Goal: Task Accomplishment & Management: Use online tool/utility

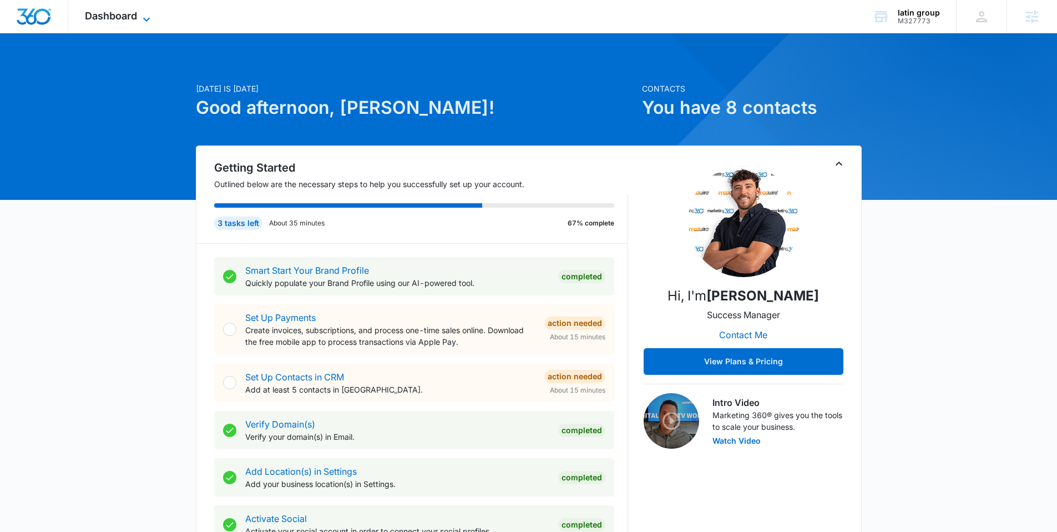
click at [119, 18] on span "Dashboard" at bounding box center [111, 16] width 52 height 12
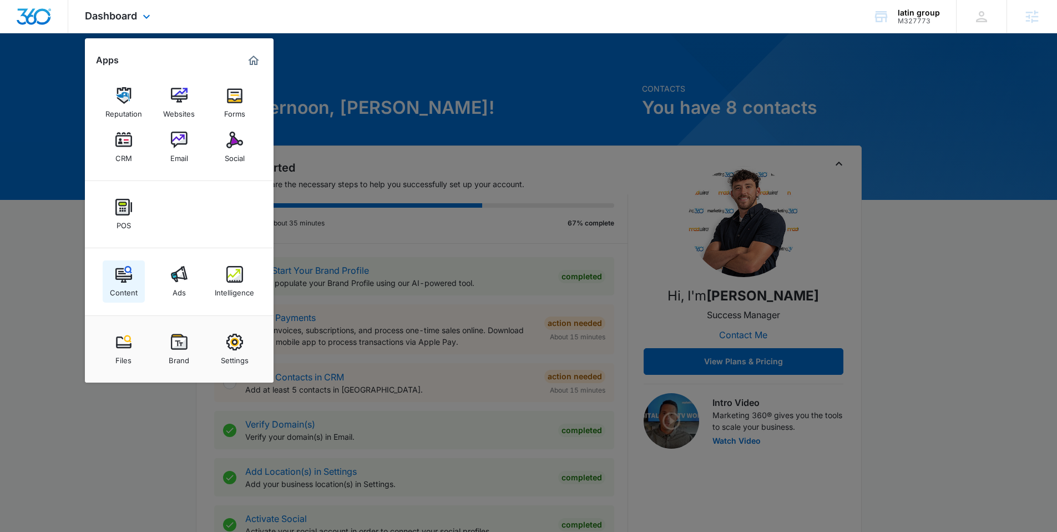
click at [115, 284] on div "Content" at bounding box center [124, 290] width 28 height 14
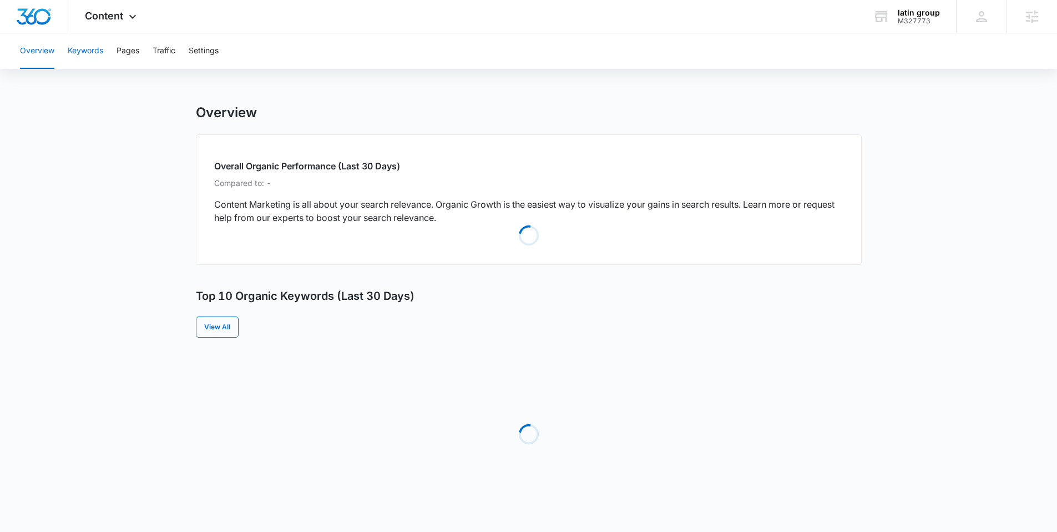
click at [95, 60] on button "Keywords" at bounding box center [86, 51] width 36 height 36
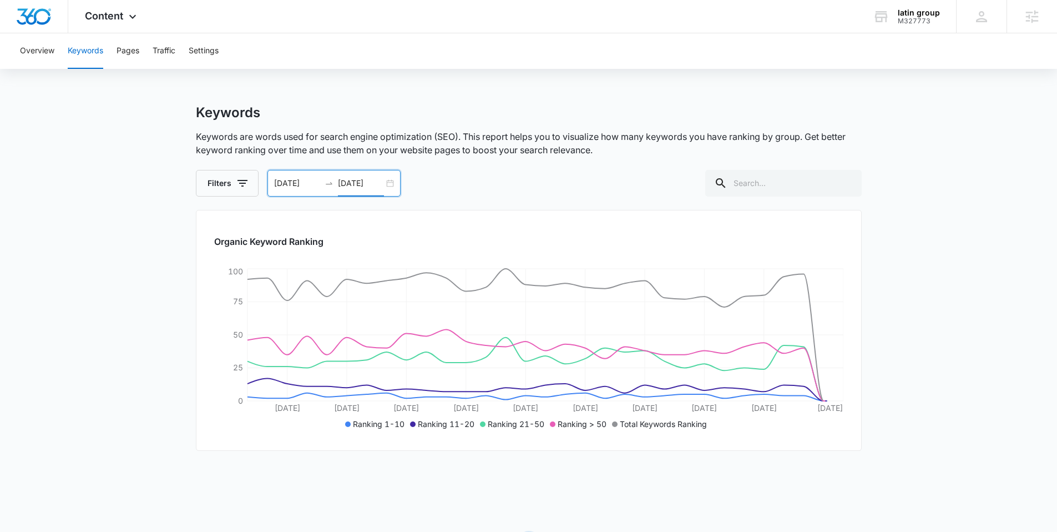
click at [374, 183] on input "[DATE]" at bounding box center [361, 183] width 46 height 12
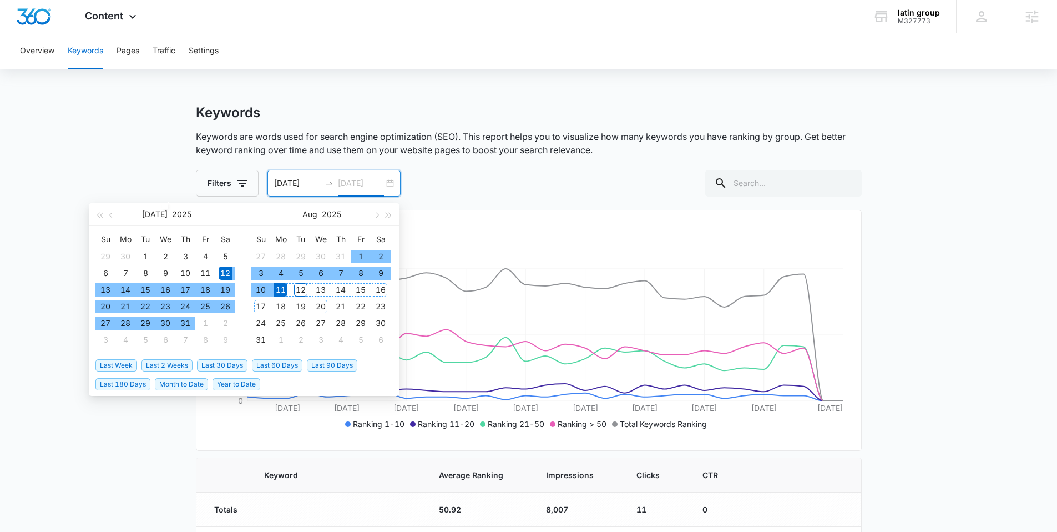
type input "[DATE]"
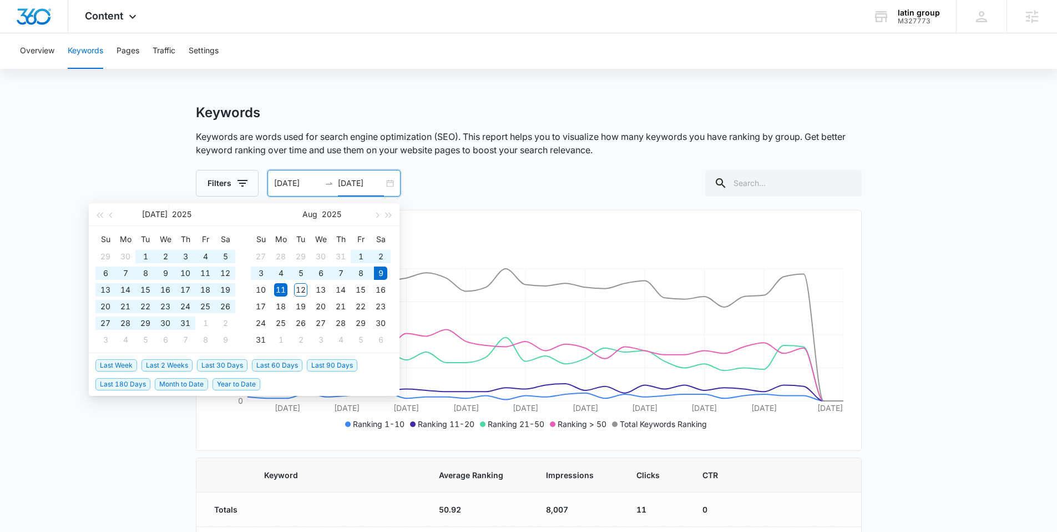
click at [124, 390] on span "Last 180 Days" at bounding box center [122, 384] width 55 height 12
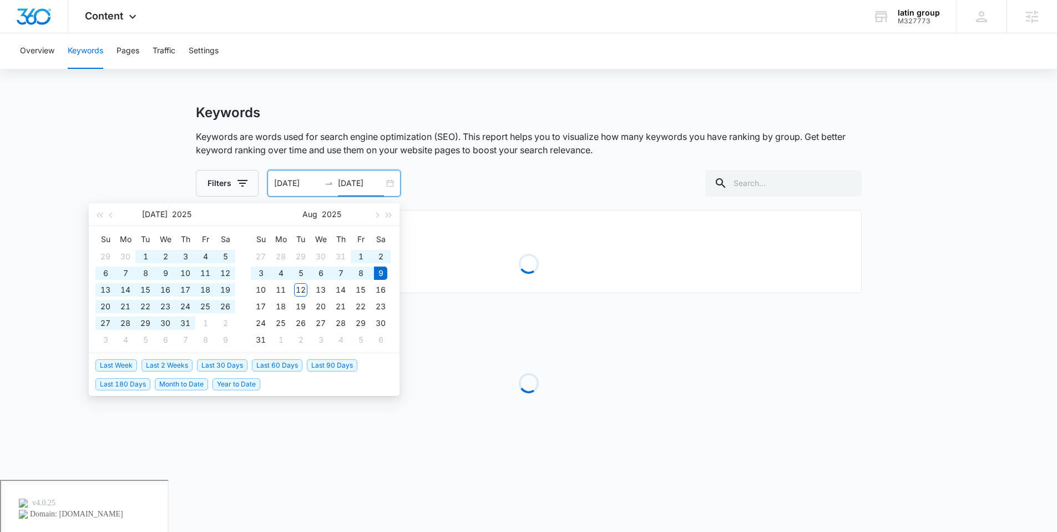
type input "[DATE]"
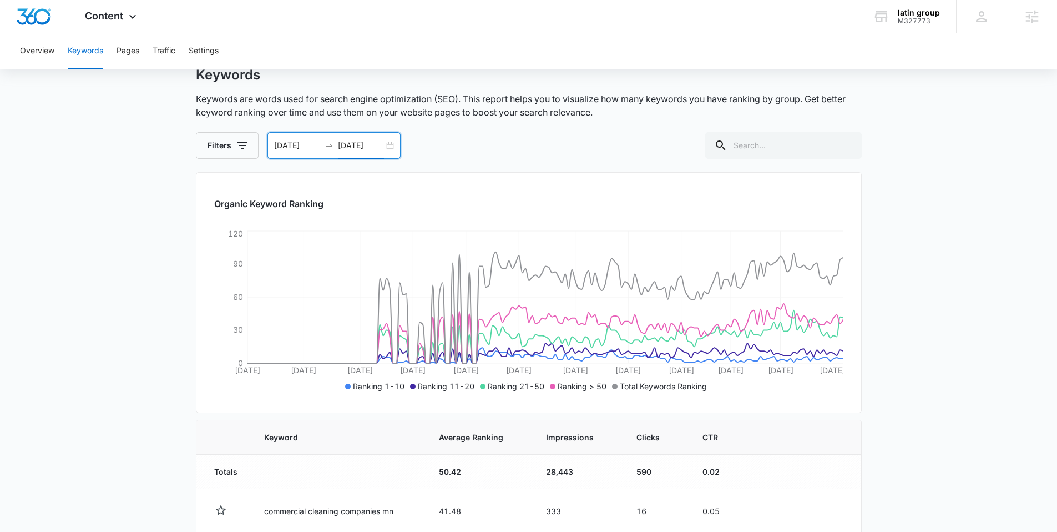
scroll to position [87, 0]
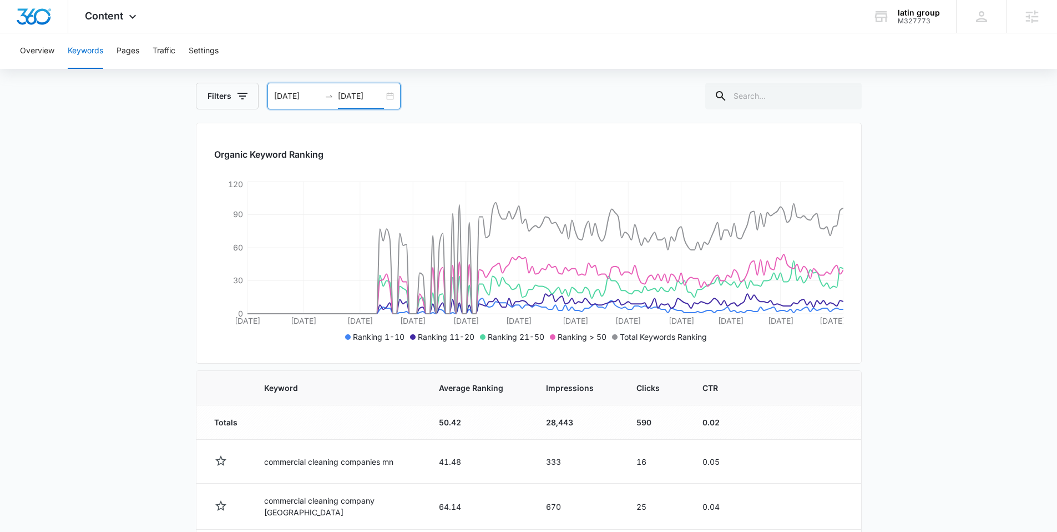
click at [959, 380] on main "Keywords Keywords are words used for search engine optimization (SEO). This rep…" at bounding box center [528, 497] width 1057 height 961
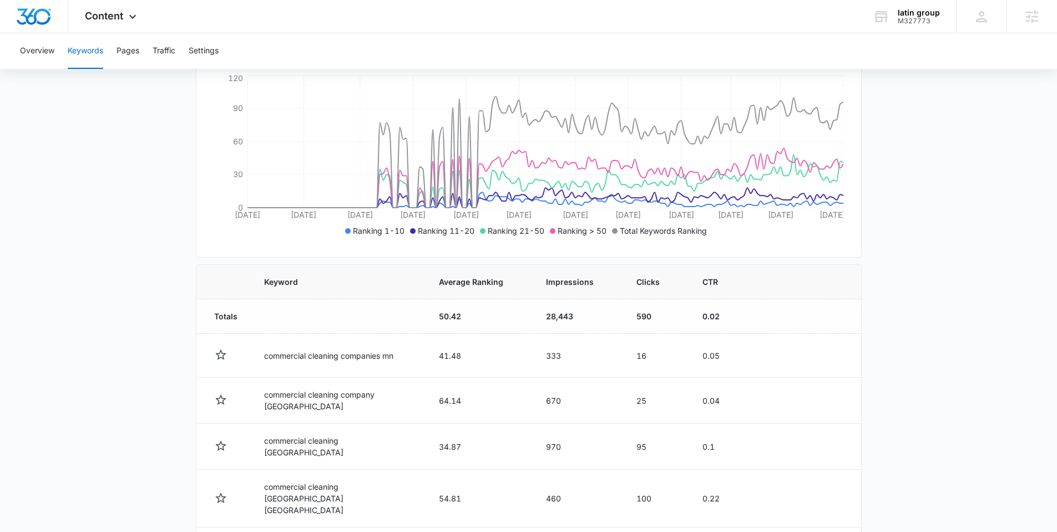
scroll to position [0, 0]
